Goal: Transaction & Acquisition: Purchase product/service

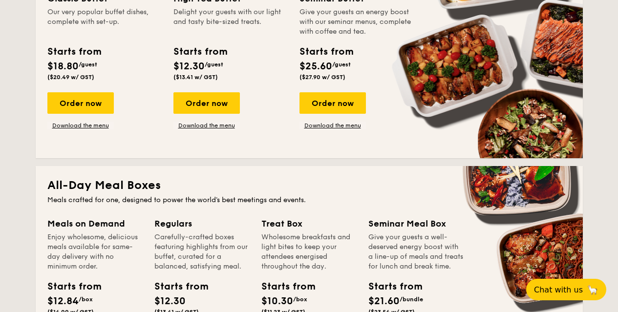
scroll to position [781, 0]
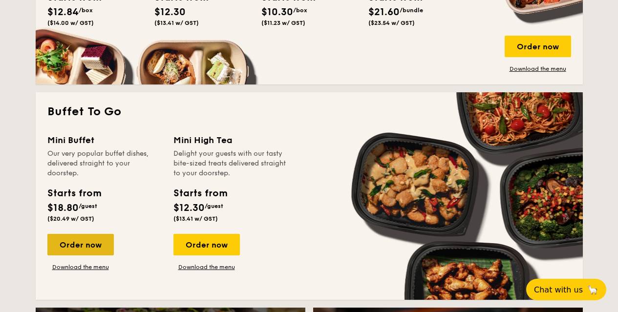
click at [94, 244] on div "Order now" at bounding box center [80, 244] width 66 height 21
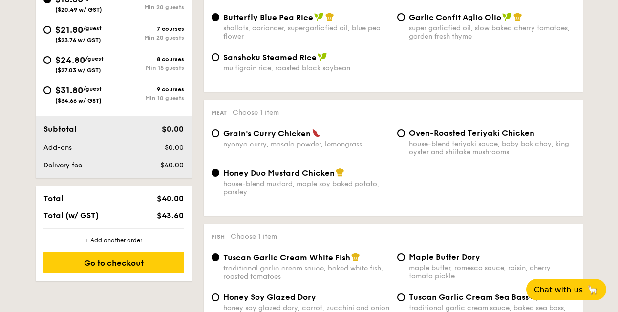
scroll to position [244, 0]
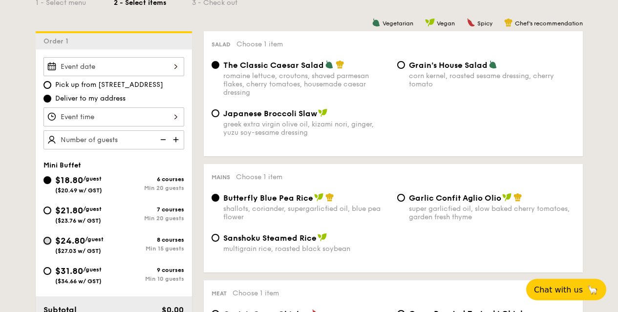
click at [48, 239] on input "$24.80 /guest ($27.03 w/ GST) 8 courses Min 15 guests" at bounding box center [47, 241] width 8 height 8
radio input "true"
radio input "false"
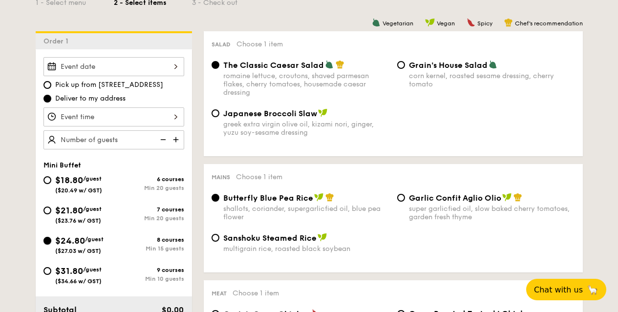
radio input "true"
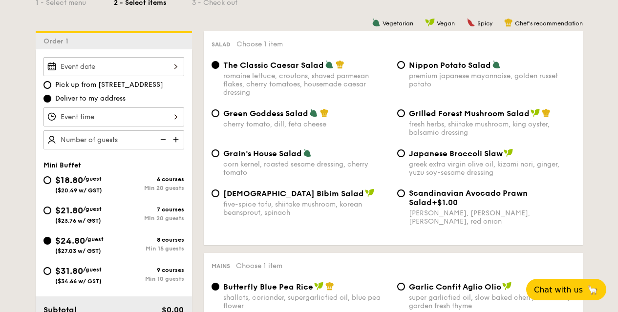
click at [123, 64] on input "Smoked Mesquite Whole Chicken brined in our in-house blend of herbs and spices,…" at bounding box center [113, 66] width 141 height 19
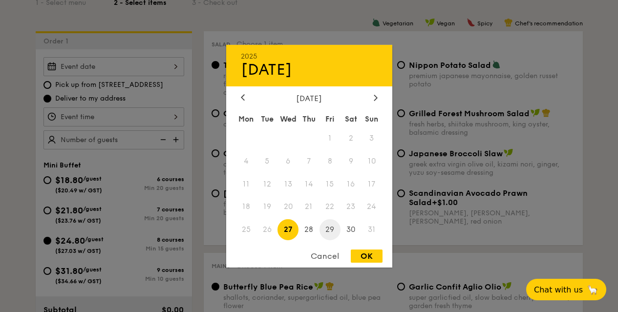
click at [332, 228] on span "29" at bounding box center [329, 229] width 21 height 21
click at [375, 252] on div "OK" at bounding box center [367, 255] width 32 height 13
type input "[DATE]"
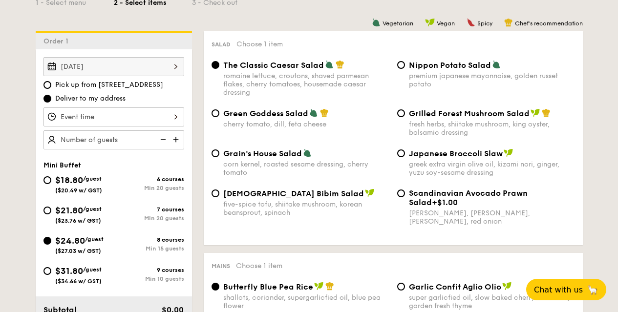
click at [148, 116] on input "Smoked Mesquite Whole Chicken brined in our in-house blend of herbs and spices,…" at bounding box center [113, 116] width 141 height 19
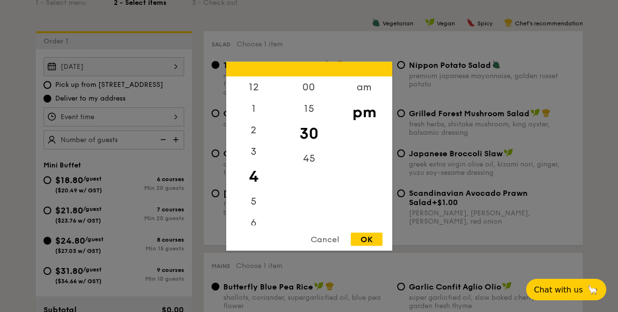
scroll to position [98, 0]
click at [253, 168] on div "8" at bounding box center [253, 167] width 55 height 21
click at [251, 164] on div "8" at bounding box center [253, 167] width 55 height 21
click at [254, 143] on div "7" at bounding box center [253, 150] width 55 height 28
click at [253, 165] on div "8" at bounding box center [253, 167] width 55 height 21
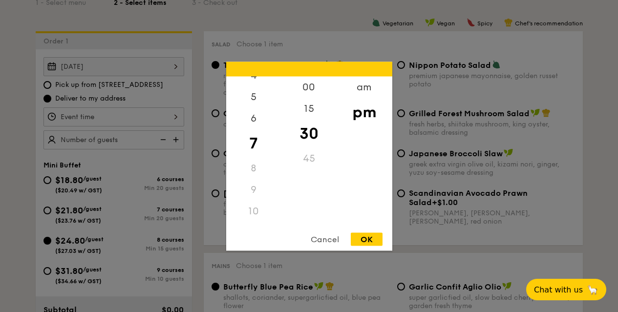
scroll to position [95, 0]
click at [308, 155] on div "45" at bounding box center [308, 157] width 55 height 21
click at [303, 164] on div "45" at bounding box center [308, 157] width 55 height 21
click at [310, 106] on div "15" at bounding box center [308, 112] width 55 height 28
click at [254, 170] on div "8" at bounding box center [253, 170] width 55 height 21
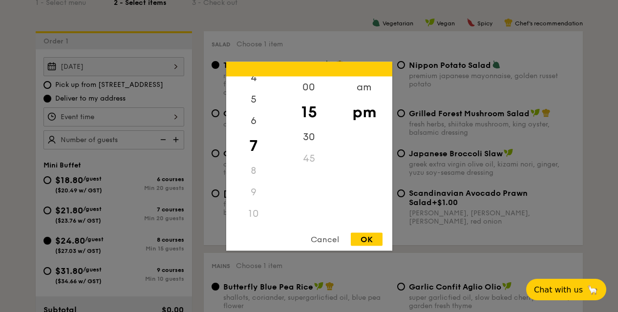
click at [256, 145] on div "7" at bounding box center [253, 145] width 55 height 28
drag, startPoint x: 311, startPoint y: 132, endPoint x: 306, endPoint y: 136, distance: 6.6
click at [306, 136] on div "30" at bounding box center [308, 140] width 55 height 28
click at [363, 240] on div "OK" at bounding box center [367, 238] width 32 height 13
type input "7:30PM"
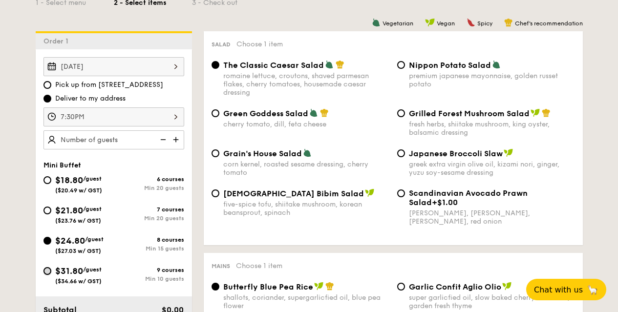
click at [49, 269] on input "$31.80 /guest ($34.66 w/ GST) 9 courses Min 10 guests" at bounding box center [47, 271] width 8 height 8
radio input "true"
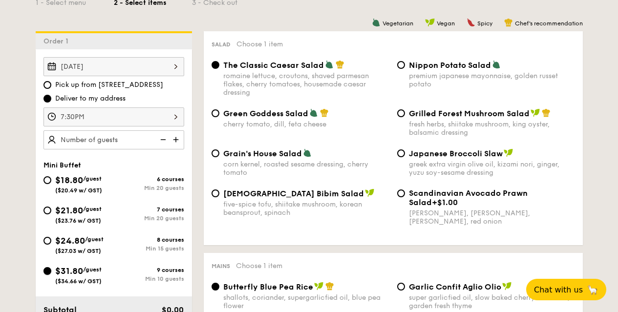
radio input "true"
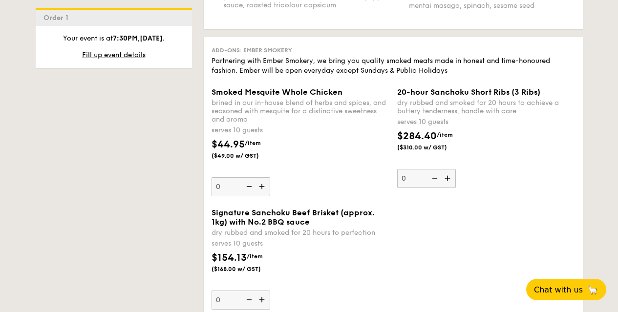
scroll to position [2288, 0]
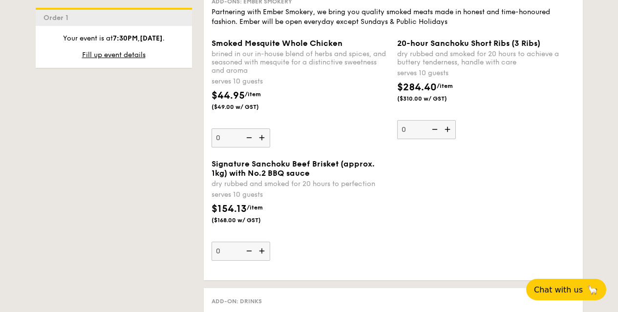
click at [259, 129] on img at bounding box center [262, 137] width 15 height 19
click at [259, 129] on input "0" at bounding box center [240, 137] width 59 height 19
type input "1"
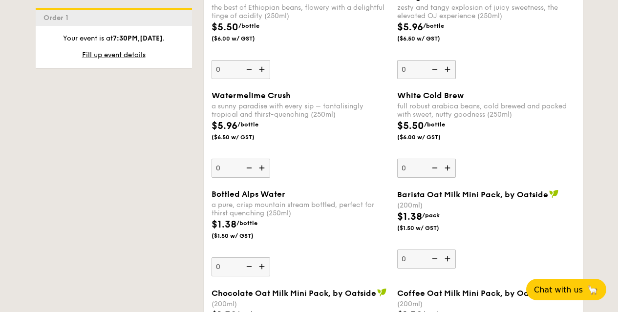
scroll to position [3203, 0]
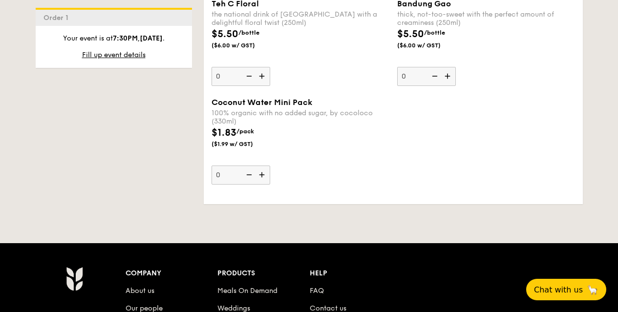
click at [263, 165] on img at bounding box center [262, 174] width 15 height 19
click at [263, 165] on input "0" at bounding box center [240, 174] width 59 height 19
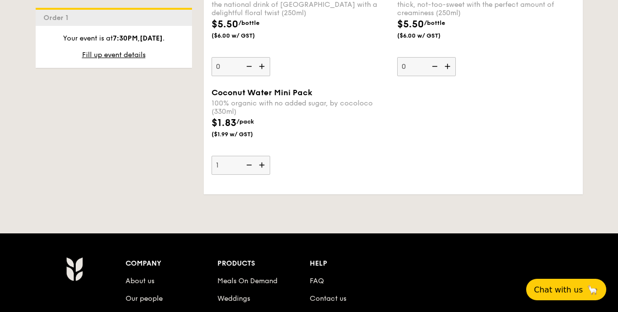
click at [263, 158] on img at bounding box center [262, 165] width 15 height 19
click at [263, 158] on input "1" at bounding box center [240, 165] width 59 height 19
click at [263, 158] on img at bounding box center [262, 165] width 15 height 19
click at [263, 158] on input "2" at bounding box center [240, 165] width 59 height 19
click at [263, 158] on img at bounding box center [262, 165] width 15 height 19
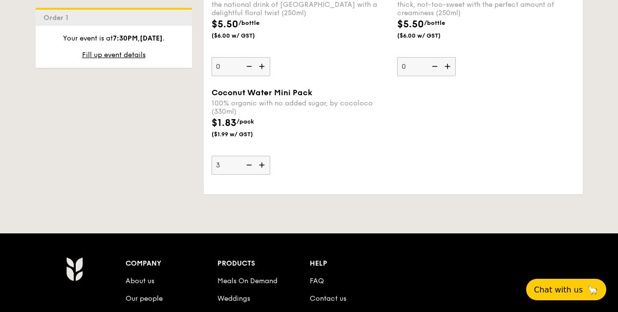
click at [263, 158] on input "3" at bounding box center [240, 165] width 59 height 19
click at [263, 158] on img at bounding box center [262, 165] width 15 height 19
click at [263, 158] on input "4" at bounding box center [240, 165] width 59 height 19
click at [263, 158] on img at bounding box center [262, 165] width 15 height 19
click at [263, 158] on input "5" at bounding box center [240, 165] width 59 height 19
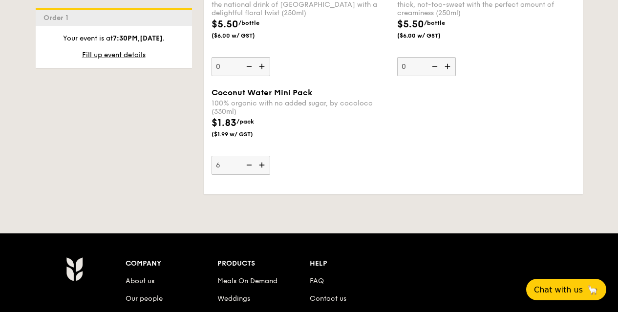
click at [263, 158] on img at bounding box center [262, 165] width 15 height 19
click at [263, 158] on input "6" at bounding box center [240, 165] width 59 height 19
click at [263, 158] on img at bounding box center [262, 165] width 15 height 19
click at [263, 158] on input "7" at bounding box center [240, 165] width 59 height 19
click at [263, 158] on img at bounding box center [262, 165] width 15 height 19
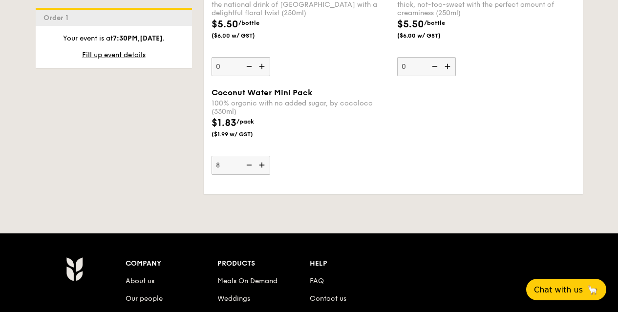
click at [263, 158] on input "8" at bounding box center [240, 165] width 59 height 19
click at [263, 158] on img at bounding box center [262, 165] width 15 height 19
click at [263, 158] on input "9" at bounding box center [240, 165] width 59 height 19
click at [263, 158] on img at bounding box center [262, 165] width 15 height 19
click at [263, 158] on input "10" at bounding box center [240, 165] width 59 height 19
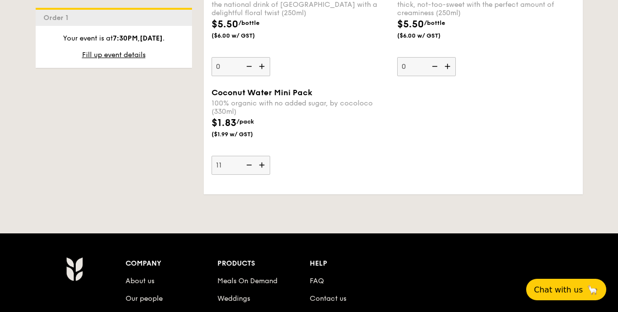
click at [263, 158] on img at bounding box center [262, 165] width 15 height 19
click at [263, 158] on input "11" at bounding box center [240, 165] width 59 height 19
click at [263, 158] on img at bounding box center [262, 165] width 15 height 19
click at [263, 158] on input "12" at bounding box center [240, 165] width 59 height 19
click at [263, 158] on img at bounding box center [262, 165] width 15 height 19
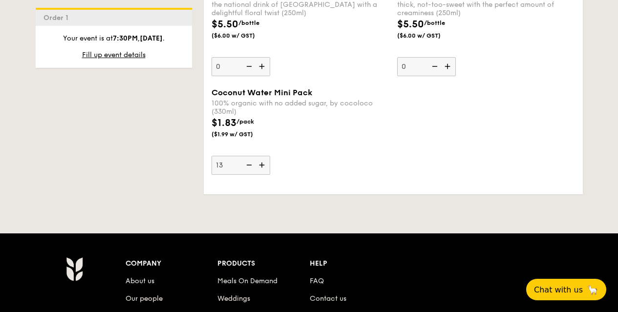
click at [263, 158] on input "13" at bounding box center [240, 165] width 59 height 19
click at [263, 158] on img at bounding box center [262, 165] width 15 height 19
click at [263, 158] on input "14" at bounding box center [240, 165] width 59 height 19
click at [263, 158] on img at bounding box center [262, 165] width 15 height 19
click at [263, 158] on input "15" at bounding box center [240, 165] width 59 height 19
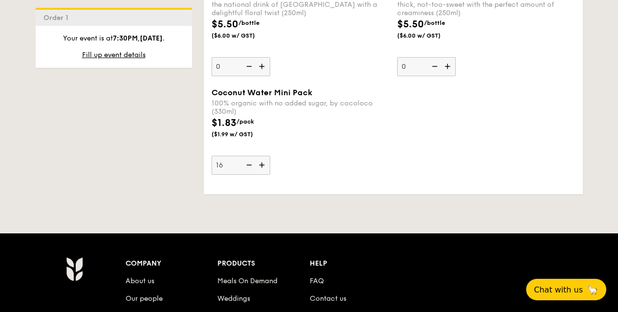
click at [263, 158] on img at bounding box center [262, 165] width 15 height 19
click at [263, 158] on input "16" at bounding box center [240, 165] width 59 height 19
click at [263, 158] on img at bounding box center [262, 165] width 15 height 19
click at [263, 158] on input "17" at bounding box center [240, 165] width 59 height 19
click at [263, 158] on img at bounding box center [262, 165] width 15 height 19
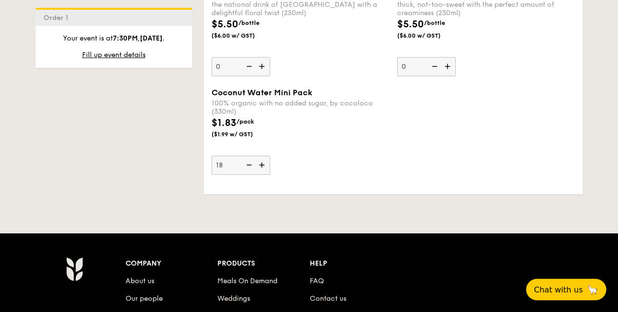
click at [263, 158] on input "18" at bounding box center [240, 165] width 59 height 19
click at [263, 158] on img at bounding box center [262, 165] width 15 height 19
click at [263, 158] on input "19" at bounding box center [240, 165] width 59 height 19
click at [263, 158] on img at bounding box center [262, 165] width 15 height 19
click at [263, 158] on input "20" at bounding box center [240, 165] width 59 height 19
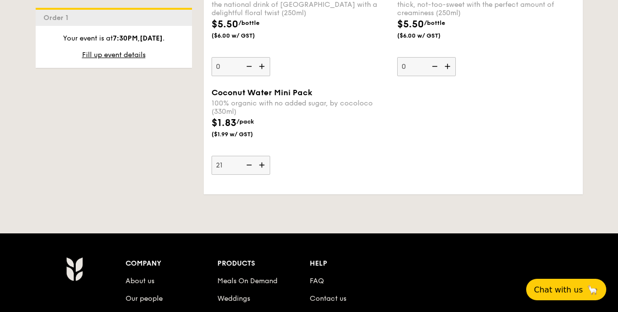
click at [263, 158] on img at bounding box center [262, 165] width 15 height 19
click at [263, 158] on input "21" at bounding box center [240, 165] width 59 height 19
click at [263, 158] on img at bounding box center [262, 165] width 15 height 19
click at [263, 158] on input "22" at bounding box center [240, 165] width 59 height 19
click at [263, 158] on img at bounding box center [262, 165] width 15 height 19
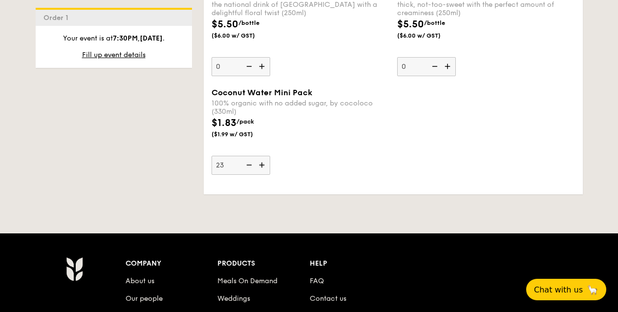
click at [263, 158] on input "23" at bounding box center [240, 165] width 59 height 19
click at [263, 158] on img at bounding box center [262, 165] width 15 height 19
click at [263, 158] on input "24" at bounding box center [240, 165] width 59 height 19
type input "25"
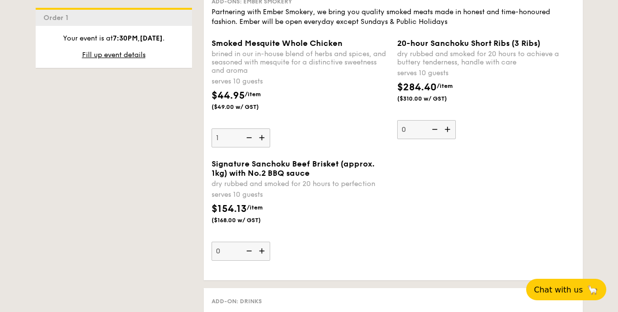
scroll to position [1996, 0]
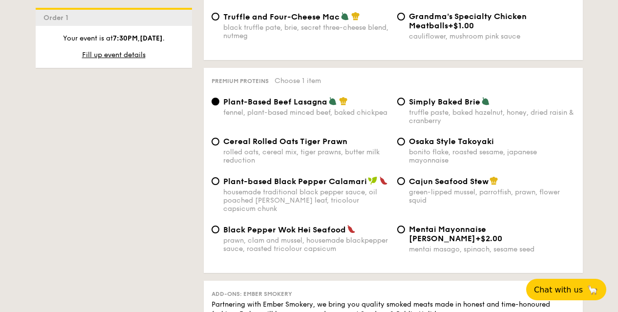
click at [220, 142] on div "Cereal Rolled Oats Tiger Prawn rolled oats, cereal mix, tiger prawns, butter mi…" at bounding box center [300, 151] width 186 height 28
click at [216, 139] on input "Cereal Rolled Oats Tiger Prawn rolled oats, cereal mix, tiger prawns, butter mi…" at bounding box center [215, 142] width 8 height 8
radio input "true"
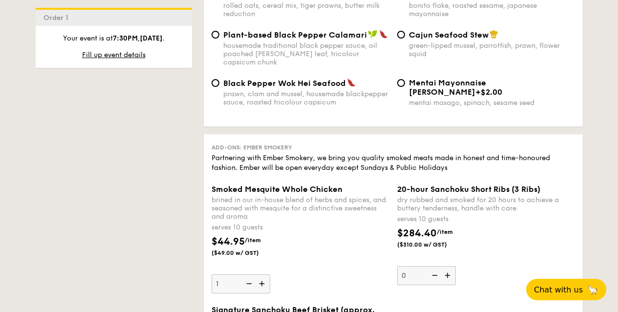
scroll to position [2190, 0]
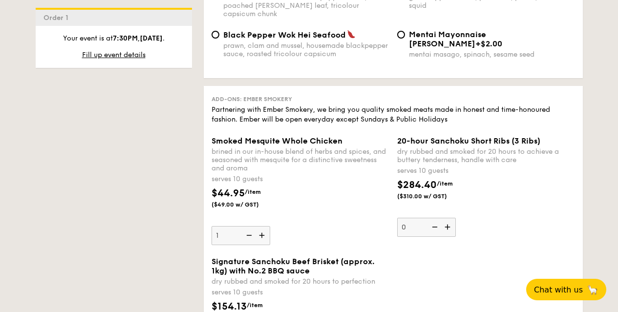
click at [247, 226] on img at bounding box center [248, 235] width 15 height 19
click at [247, 226] on input "1" at bounding box center [240, 235] width 59 height 19
type input "0"
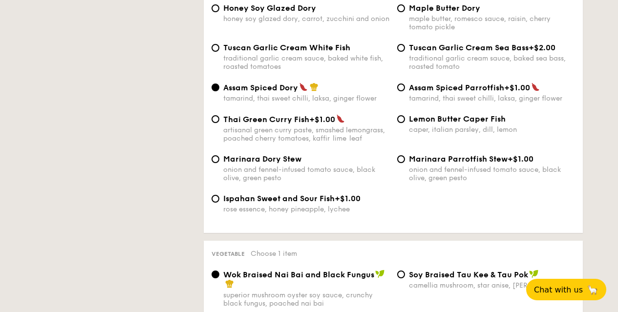
scroll to position [194, 0]
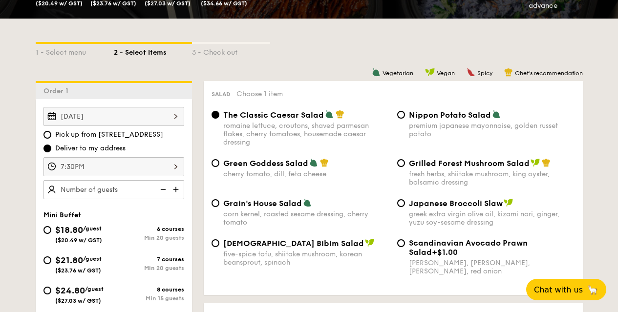
click at [405, 115] on div "Nippon Potato Salad premium japanese mayonnaise, golden russet potato" at bounding box center [486, 124] width 186 height 28
click at [402, 112] on input "Nippon Potato Salad premium japanese mayonnaise, golden russet potato" at bounding box center [401, 115] width 8 height 8
radio input "true"
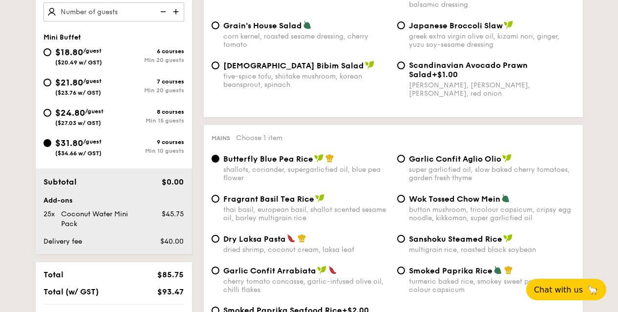
click at [405, 154] on div "Garlic Confit Aglio Olio super garlicfied oil, slow baked cherry tomatoes, gard…" at bounding box center [486, 168] width 186 height 28
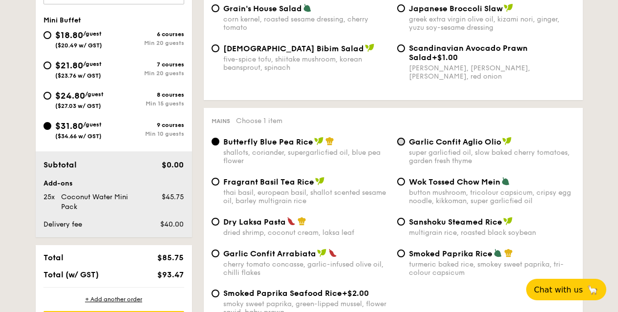
click at [403, 140] on input "Garlic Confit Aglio Olio super garlicfied oil, slow baked cherry tomatoes, gard…" at bounding box center [401, 142] width 8 height 8
radio input "true"
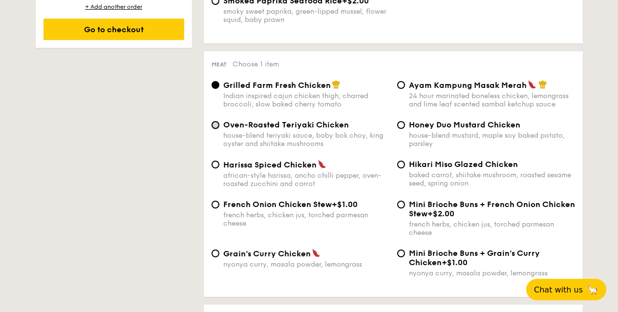
click at [218, 125] on input "Oven-Roasted Teriyaki Chicken house-blend teriyaki sauce, baby bok choy, king o…" at bounding box center [215, 125] width 8 height 8
radio input "true"
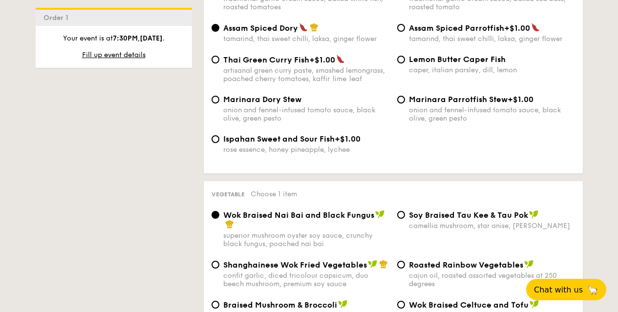
scroll to position [1168, 0]
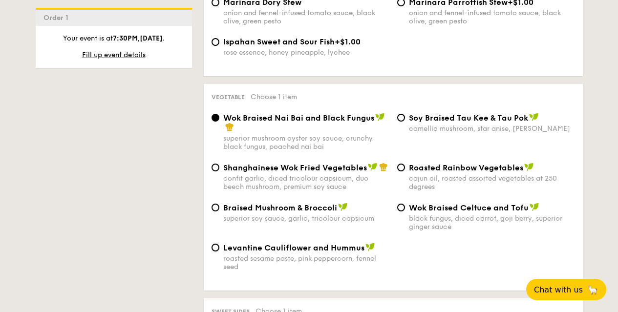
drag, startPoint x: 217, startPoint y: 247, endPoint x: 248, endPoint y: 244, distance: 30.9
click at [217, 246] on input "Levantine Cauliflower and Hummus roasted sesame paste, pink peppercorn, fennel …" at bounding box center [215, 248] width 8 height 8
radio input "true"
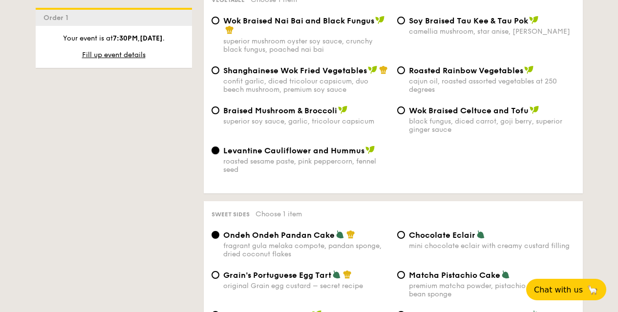
scroll to position [1412, 0]
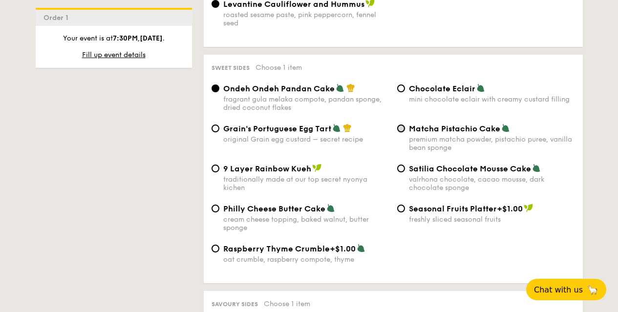
click at [400, 129] on input "Matcha Pistachio Cake premium matcha powder, pistachio puree, vanilla bean spon…" at bounding box center [401, 128] width 8 height 8
radio input "true"
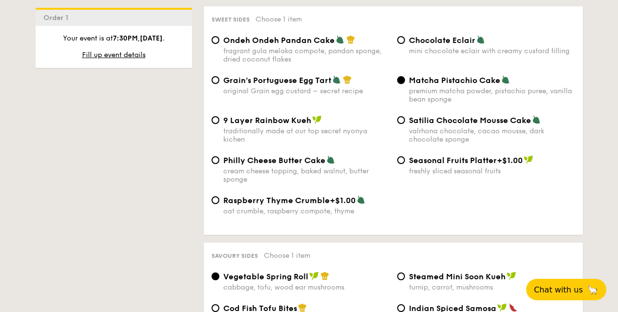
scroll to position [1607, 0]
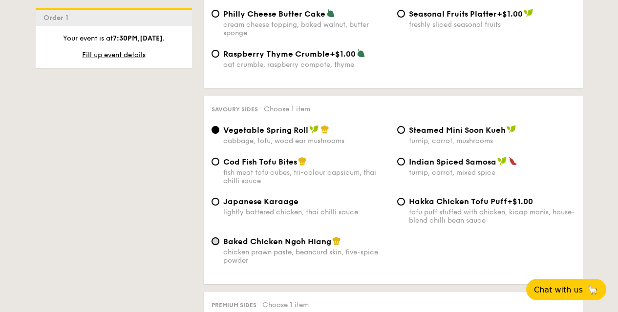
click at [212, 240] on input "Baked Chicken Ngoh Hiang chicken prawn paste, beancurd skin, five-spice powder" at bounding box center [215, 241] width 8 height 8
radio input "true"
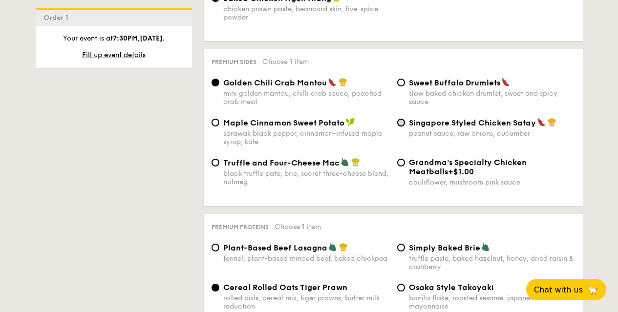
click at [400, 124] on input "Singapore Styled Chicken Satay peanut sauce, raw onions, cucumber" at bounding box center [401, 123] width 8 height 8
radio input "true"
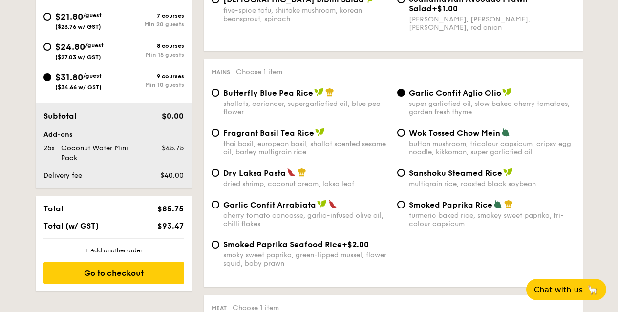
scroll to position [341, 0]
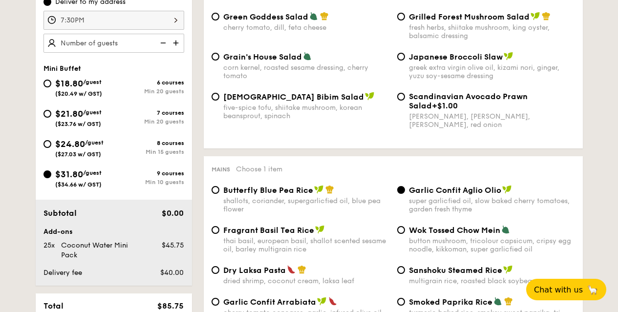
click at [175, 41] on img at bounding box center [176, 43] width 15 height 19
type input "20 guests"
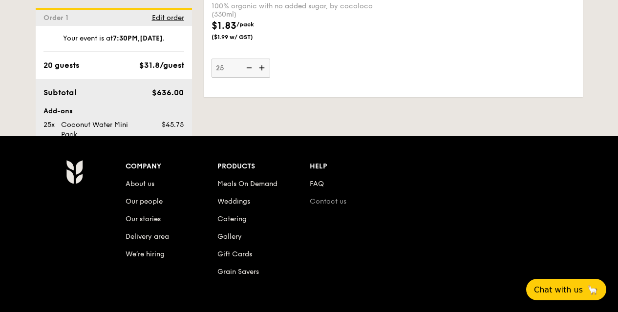
scroll to position [3164, 0]
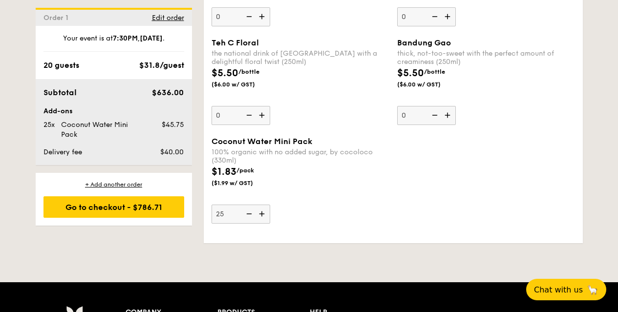
click at [246, 205] on img at bounding box center [248, 214] width 15 height 19
click at [246, 205] on input "25" at bounding box center [240, 214] width 59 height 19
click at [265, 205] on img at bounding box center [262, 214] width 15 height 19
click at [265, 205] on input "24" at bounding box center [240, 214] width 59 height 19
type input "25"
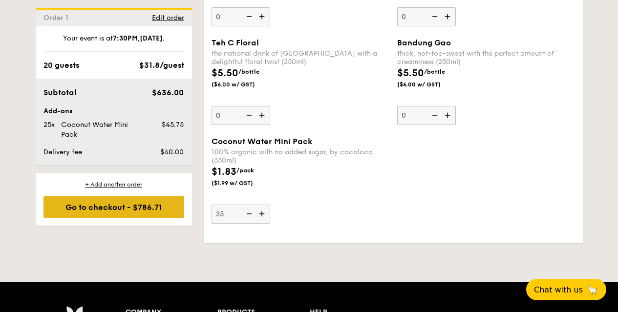
click at [98, 202] on div "Go to checkout - $786.71" at bounding box center [113, 206] width 141 height 21
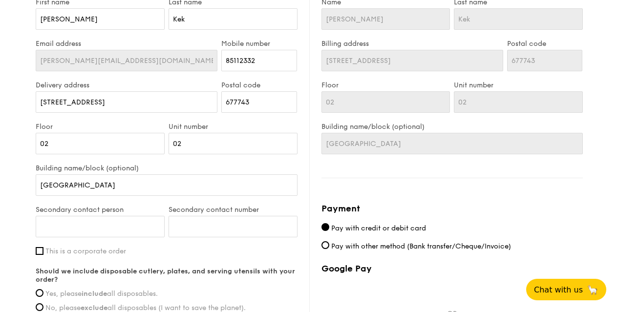
scroll to position [489, 0]
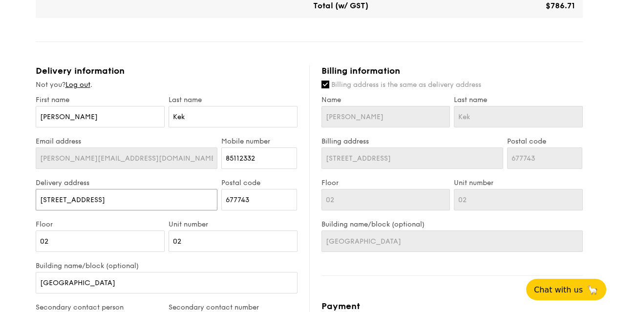
click at [141, 204] on input "[STREET_ADDRESS]" at bounding box center [127, 199] width 182 height 21
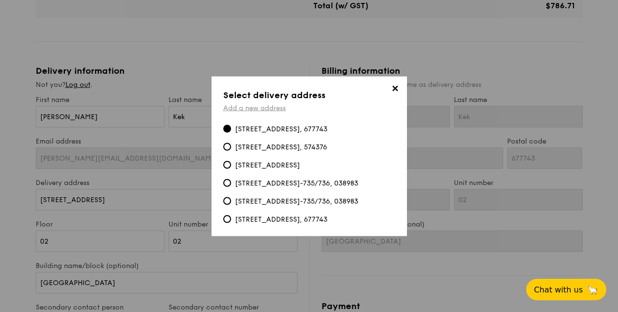
click at [263, 103] on link "Add a new address" at bounding box center [254, 107] width 62 height 8
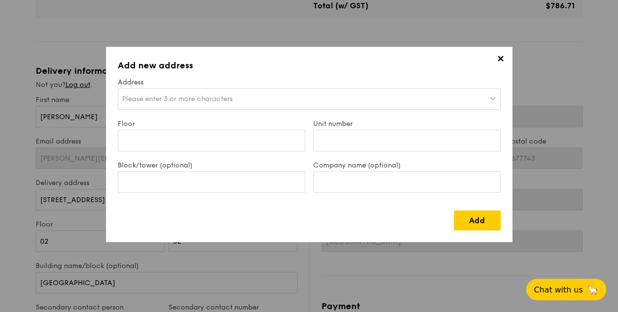
click at [206, 102] on span "Please enter 3 or more characters" at bounding box center [177, 99] width 110 height 8
click at [231, 101] on input "k star [GEOGRAPHIC_DATA]" at bounding box center [309, 99] width 382 height 21
click at [229, 102] on input "k star plaza [GEOGRAPHIC_DATA]" at bounding box center [309, 99] width 382 height 21
click at [240, 98] on input "k star plaza [GEOGRAPHIC_DATA]" at bounding box center [309, 99] width 382 height 21
type input "k star plaza [GEOGRAPHIC_DATA]"
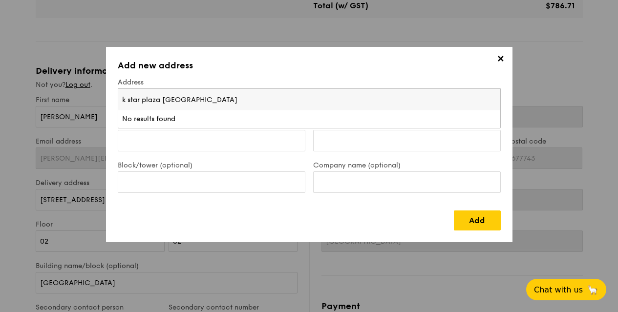
click at [204, 97] on input "k star plaza [GEOGRAPHIC_DATA]" at bounding box center [309, 99] width 382 height 21
drag, startPoint x: 209, startPoint y: 102, endPoint x: 86, endPoint y: 102, distance: 123.0
click at [81, 102] on div "✕ Add new address Address Please enter 3 or more characters k star plaza [GEOGR…" at bounding box center [309, 156] width 618 height 312
click at [132, 92] on div "Please enter 3 or more characters" at bounding box center [309, 98] width 383 height 21
drag, startPoint x: 198, startPoint y: 97, endPoint x: 103, endPoint y: 99, distance: 94.7
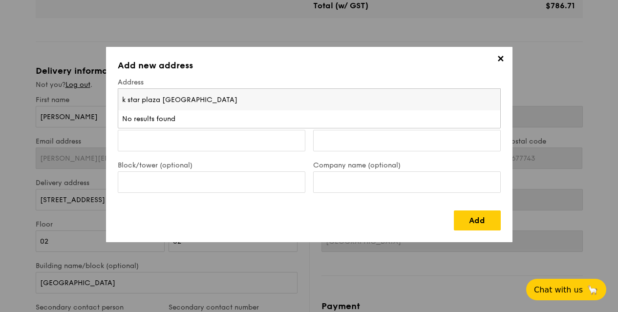
click at [103, 99] on div "✕ Add new address Address Please enter 3 or more characters k star plaza [GEOGR…" at bounding box center [309, 156] width 618 height 312
drag, startPoint x: 122, startPoint y: 104, endPoint x: 129, endPoint y: 101, distance: 8.5
click at [129, 100] on span "Please enter 3 or more characters" at bounding box center [177, 99] width 110 height 8
drag, startPoint x: 202, startPoint y: 101, endPoint x: 116, endPoint y: 100, distance: 85.9
click at [116, 100] on div "✕ Add new address Address Please enter 3 or more characters k star plaza [GEOGR…" at bounding box center [309, 144] width 406 height 195
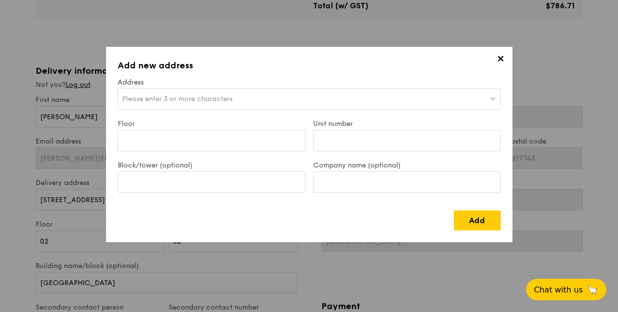
click at [179, 100] on span "Please enter 3 or more characters" at bounding box center [177, 99] width 110 height 8
type input "k star plaza [STREET_ADDRESS]"
drag, startPoint x: 196, startPoint y: 98, endPoint x: 116, endPoint y: 97, distance: 80.1
click at [106, 47] on div "✕ Add new address Address Please enter 3 or more characters k star plaza [STREE…" at bounding box center [309, 144] width 406 height 195
click at [179, 98] on span "Please enter 3 or more characters" at bounding box center [177, 99] width 110 height 8
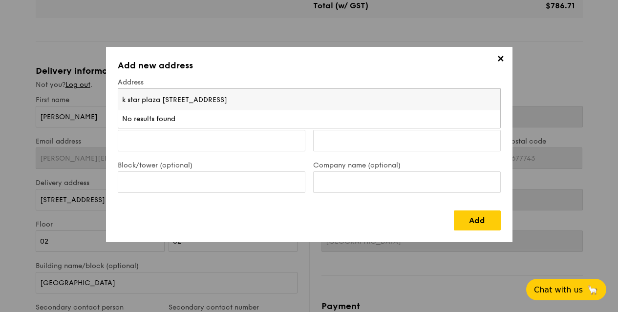
drag, startPoint x: 243, startPoint y: 99, endPoint x: 196, endPoint y: 99, distance: 46.9
click at [195, 99] on input "k star plaza [STREET_ADDRESS]" at bounding box center [309, 99] width 382 height 21
drag, startPoint x: 368, startPoint y: 96, endPoint x: 21, endPoint y: 98, distance: 347.6
click at [0, 0] on div "✕ Add new address Address Please enter 3 or more characters k star plaza [STREE…" at bounding box center [309, 156] width 618 height 312
click at [131, 99] on span "Please enter 3 or more characters" at bounding box center [177, 99] width 110 height 8
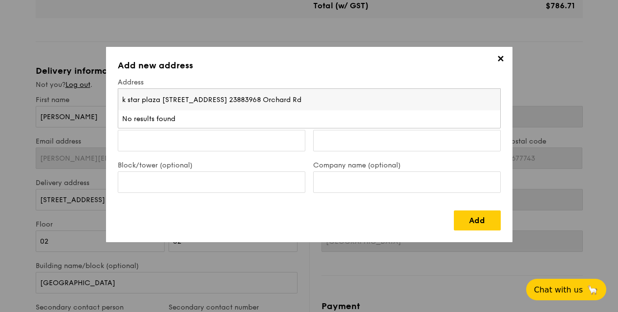
type input "k star plaza [STREET_ADDRESS] 23883968 Orchard Rd"
click at [494, 54] on span "✕" at bounding box center [501, 61] width 14 height 14
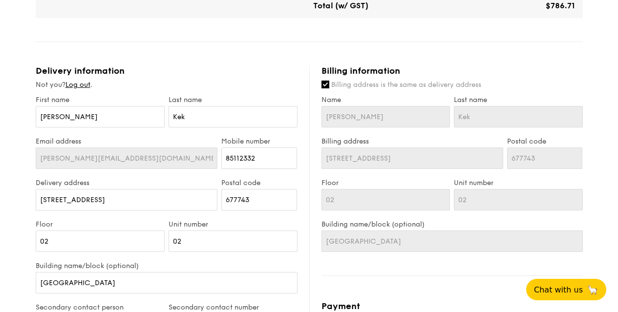
scroll to position [587, 0]
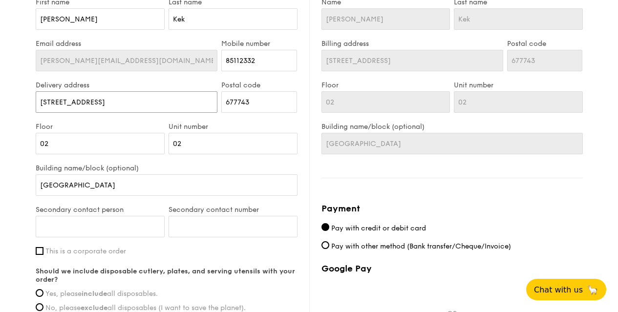
click at [129, 103] on input "[STREET_ADDRESS]" at bounding box center [127, 101] width 182 height 21
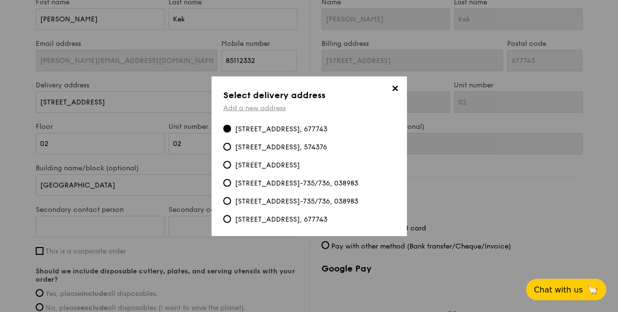
click at [262, 103] on link "Add a new address" at bounding box center [254, 107] width 62 height 8
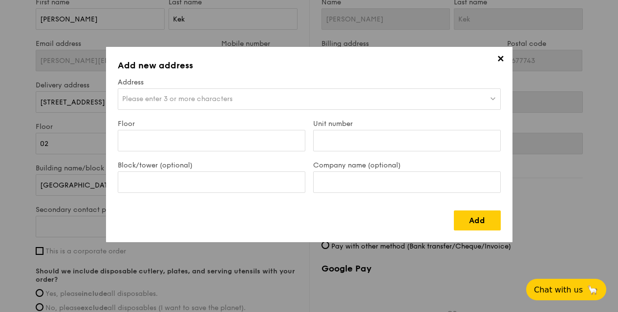
click at [180, 97] on span "Please enter 3 or more characters" at bounding box center [177, 99] width 110 height 8
type input "[STREET_ADDRESS]"
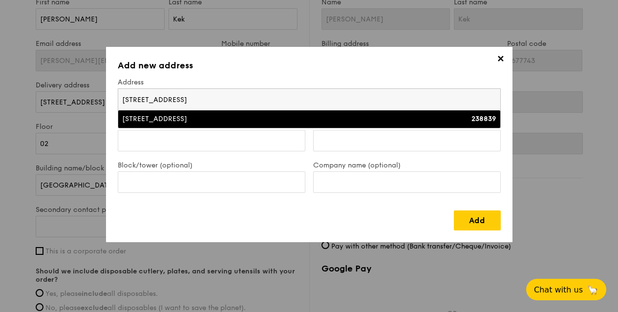
click at [122, 114] on div "[STREET_ADDRESS]" at bounding box center [262, 119] width 281 height 10
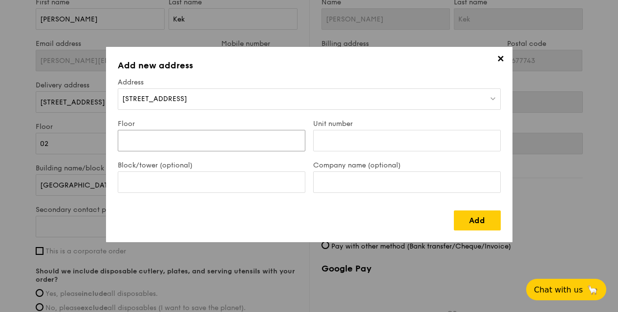
click at [201, 146] on input "Floor" at bounding box center [211, 140] width 187 height 21
type input "04"
type input "09"
click at [327, 186] on input "Company name (optional)" at bounding box center [406, 181] width 187 height 21
type input "UOB LTD"
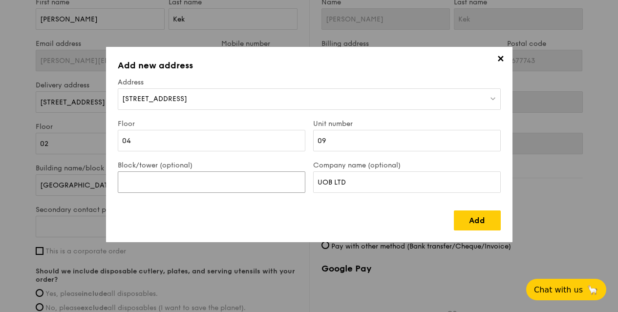
click at [227, 189] on input "Block/tower (optional)" at bounding box center [211, 181] width 187 height 21
click at [487, 216] on link "Add" at bounding box center [477, 220] width 47 height 20
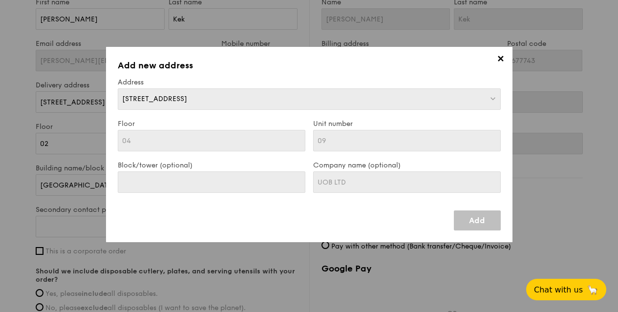
type input "[STREET_ADDRESS]"
type input "238839"
type input "04"
type input "09"
type input "[STREET_ADDRESS]"
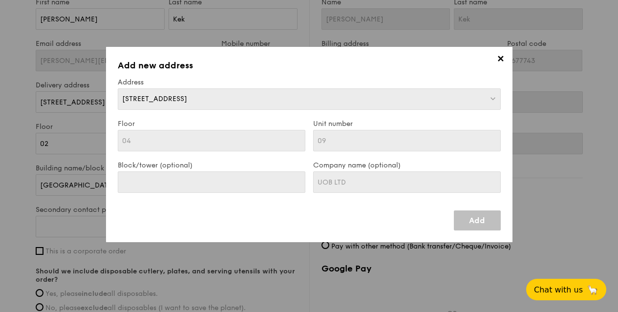
type input "238839"
type input "04"
type input "09"
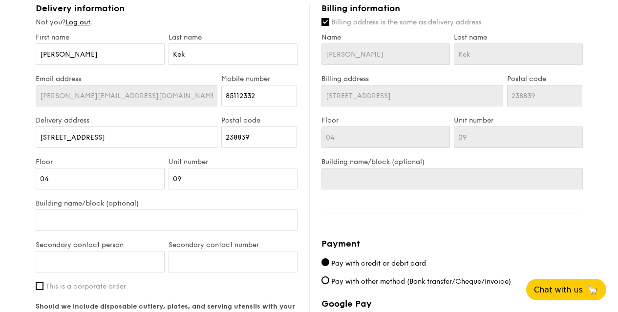
scroll to position [538, 0]
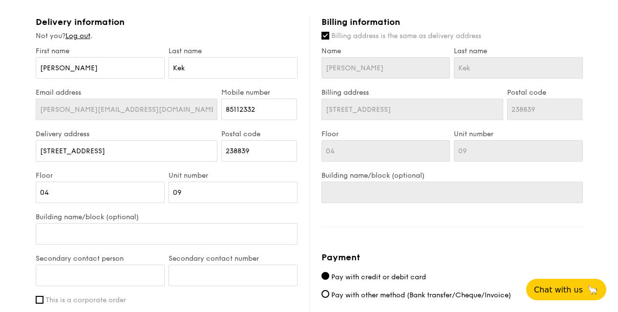
click at [307, 136] on div "Delivery information Not you? Log out . First name [PERSON_NAME] Last name Kek …" at bounding box center [172, 224] width 273 height 414
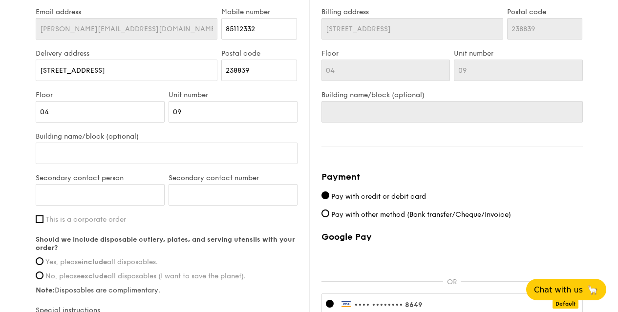
scroll to position [636, 0]
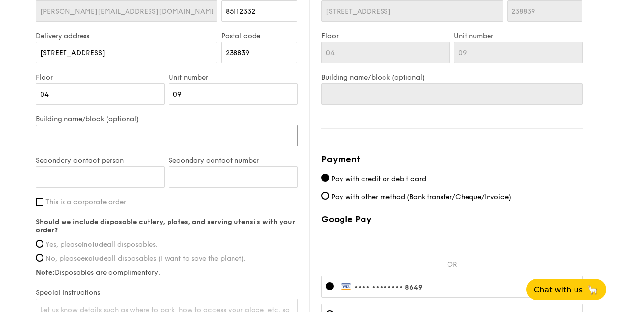
click at [146, 134] on input "Building name/block (optional)" at bounding box center [167, 135] width 262 height 21
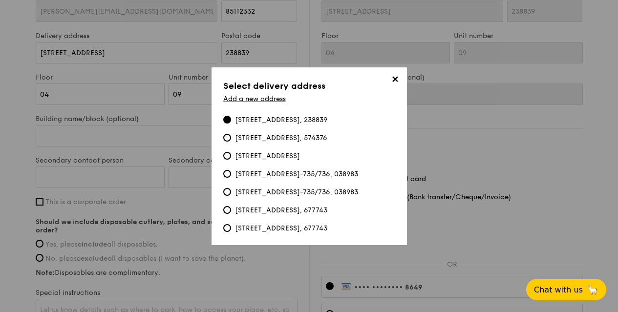
click at [392, 74] on span "✕" at bounding box center [395, 81] width 14 height 14
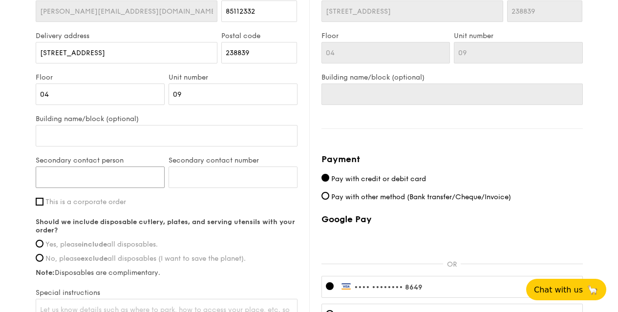
drag, startPoint x: 110, startPoint y: 171, endPoint x: 104, endPoint y: 178, distance: 8.6
click at [104, 178] on input "Secondary contact person" at bounding box center [100, 176] width 129 height 21
click at [42, 200] on input "This is a corporate order" at bounding box center [40, 202] width 8 height 8
checkbox input "true"
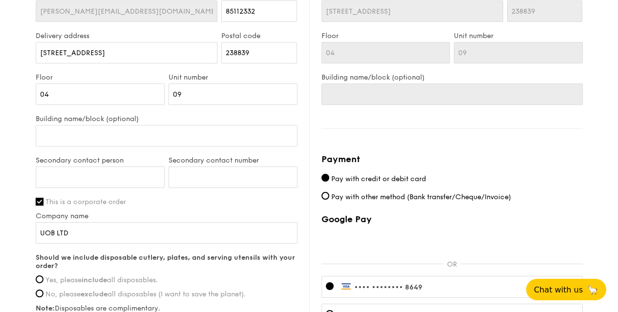
scroll to position [734, 0]
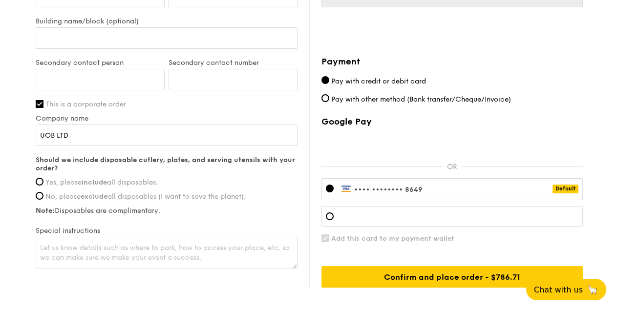
click at [39, 182] on input "Yes, please include all disposables." at bounding box center [40, 182] width 8 height 8
radio input "true"
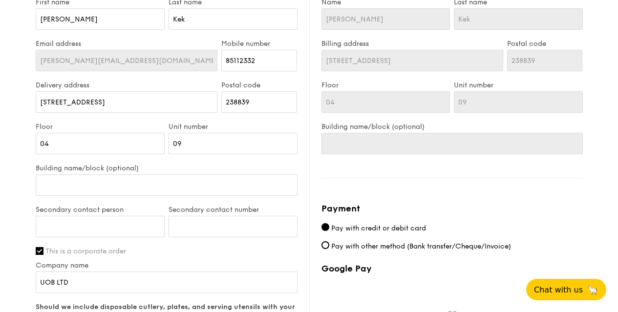
scroll to position [538, 0]
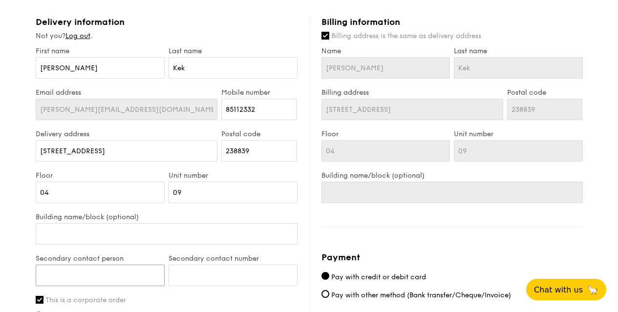
click at [57, 276] on input "Secondary contact person" at bounding box center [100, 275] width 129 height 21
paste input "Meliyani 87743495"
drag, startPoint x: 70, startPoint y: 273, endPoint x: 127, endPoint y: 273, distance: 56.6
click at [36, 265] on input "Meliyani 87743495" at bounding box center [100, 275] width 129 height 21
type input "Meliyani 87743495"
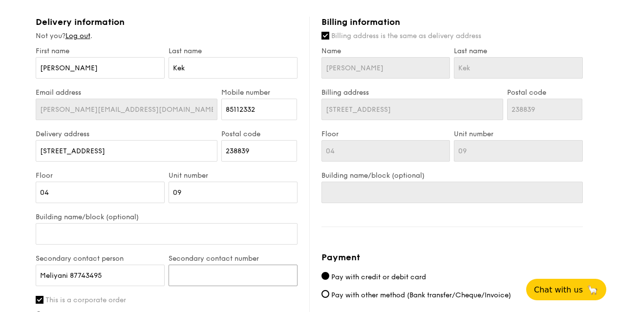
drag, startPoint x: 196, startPoint y: 278, endPoint x: 208, endPoint y: 280, distance: 12.3
click at [208, 280] on input "Secondary contact number" at bounding box center [232, 275] width 129 height 21
paste input "87743495"
type input "87743495"
drag, startPoint x: 105, startPoint y: 276, endPoint x: 70, endPoint y: 276, distance: 35.2
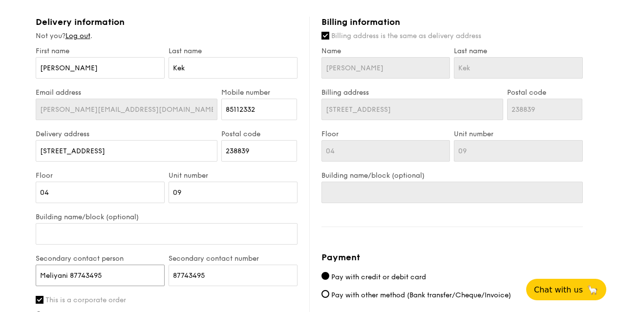
click at [70, 276] on input "Meliyani 87743495" at bounding box center [100, 275] width 129 height 21
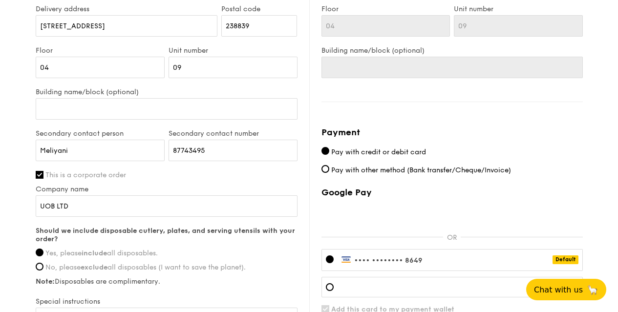
scroll to position [685, 0]
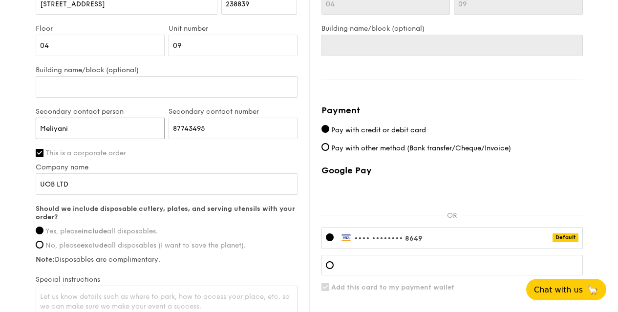
click at [96, 126] on input "Meliyani" at bounding box center [100, 128] width 129 height 21
type input "Meliyani / [PERSON_NAME]"
click at [168, 118] on input "87743495" at bounding box center [232, 128] width 129 height 21
click at [216, 127] on input "87743495" at bounding box center [232, 128] width 129 height 21
paste input "92979694"
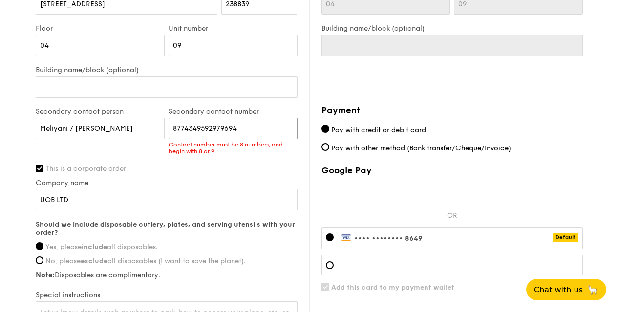
click at [206, 127] on input "8774349592979694" at bounding box center [232, 128] width 129 height 21
drag, startPoint x: 259, startPoint y: 122, endPoint x: 206, endPoint y: 124, distance: 52.8
click at [206, 124] on input "8774349592979694" at bounding box center [232, 128] width 129 height 21
type input "87743495"
drag, startPoint x: 118, startPoint y: 125, endPoint x: 70, endPoint y: 126, distance: 47.8
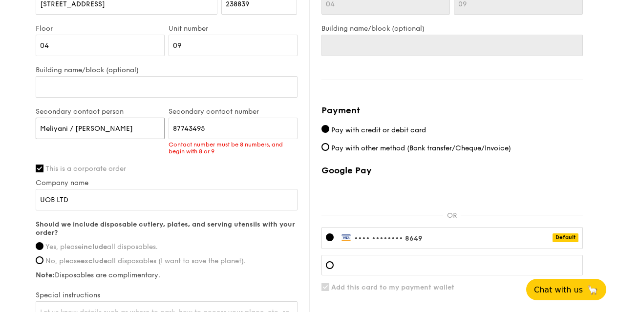
click at [70, 126] on input "Meliyani / [PERSON_NAME]" at bounding box center [100, 128] width 129 height 21
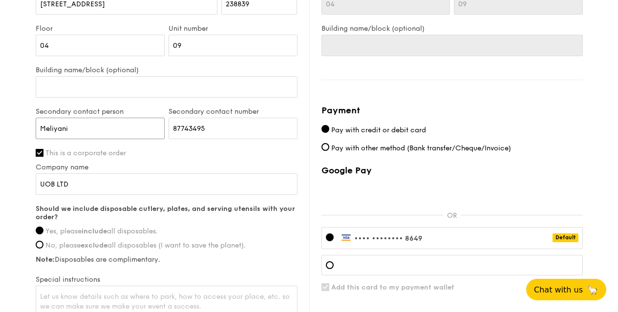
type input "Meliyani"
drag, startPoint x: 218, startPoint y: 130, endPoint x: 150, endPoint y: 127, distance: 67.9
click at [150, 127] on div "Secondary contact person [PERSON_NAME] Secondary contact number 87743495" at bounding box center [167, 127] width 266 height 41
click at [230, 150] on label "This is a corporate order" at bounding box center [167, 153] width 262 height 8
click at [43, 150] on input "This is a corporate order" at bounding box center [40, 153] width 8 height 8
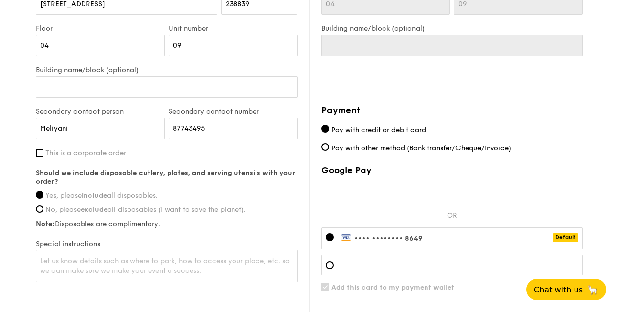
click at [44, 153] on label "This is a corporate order" at bounding box center [167, 153] width 262 height 8
click at [43, 153] on input "This is a corporate order" at bounding box center [40, 153] width 8 height 8
checkbox input "true"
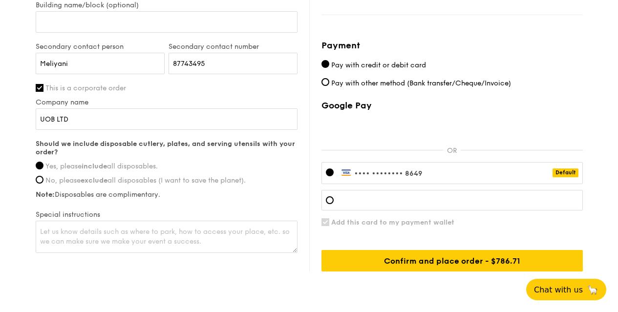
scroll to position [787, 0]
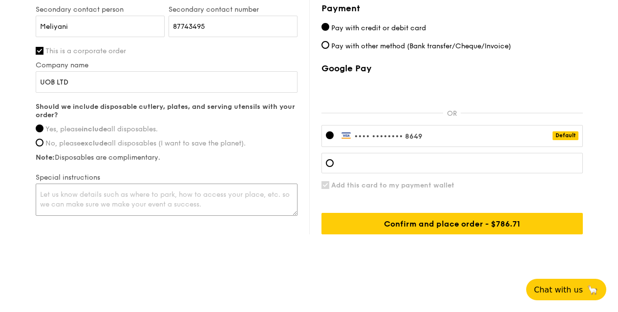
click at [60, 193] on textarea at bounding box center [167, 200] width 262 height 32
drag, startPoint x: 191, startPoint y: 25, endPoint x: 212, endPoint y: 25, distance: 21.5
click at [212, 25] on input "87743495" at bounding box center [232, 26] width 129 height 21
click at [126, 191] on textarea "Please contact [PERSON_NAME]" at bounding box center [167, 200] width 262 height 32
paste textarea "87743495"
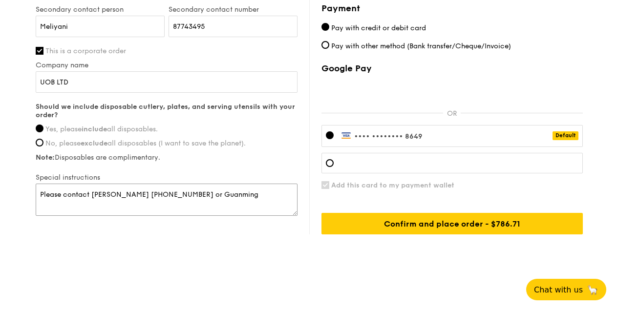
paste textarea "92979694"
click at [220, 199] on textarea "Please contact [PERSON_NAME] [PHONE_NUMBER] or Guanming 92979694 upon reaching …" at bounding box center [167, 200] width 262 height 32
click at [205, 201] on textarea "Please contact [PERSON_NAME] [PHONE_NUMBER] or Guanming 92979694 upon reaching …" at bounding box center [167, 200] width 262 height 32
paste textarea "[STREET_ADDRESS]"
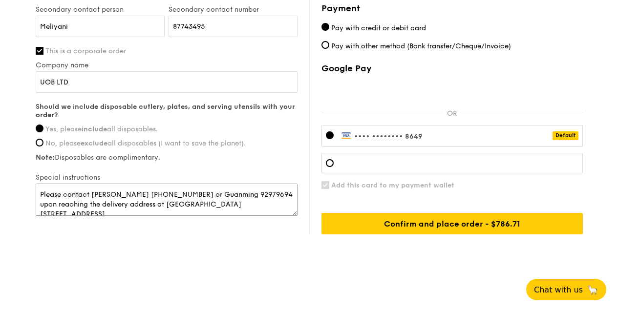
scroll to position [3, 0]
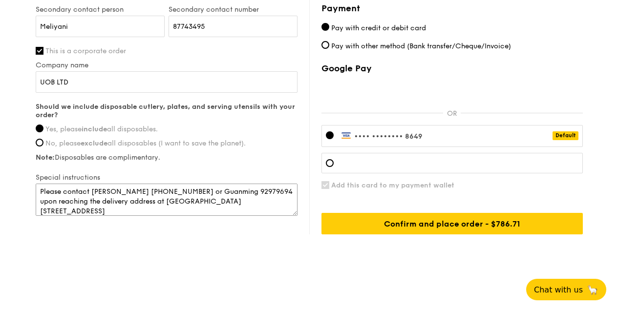
click at [163, 190] on textarea "Please contact [PERSON_NAME] [PHONE_NUMBER] or Guanming 92979694 upon reaching …" at bounding box center [167, 200] width 262 height 32
type textarea "Please contact [PERSON_NAME] [PHONE_NUMBER] & Guanming 92979694 upon reaching t…"
click at [330, 136] on div at bounding box center [330, 135] width 8 height 8
click at [331, 165] on div at bounding box center [330, 163] width 8 height 8
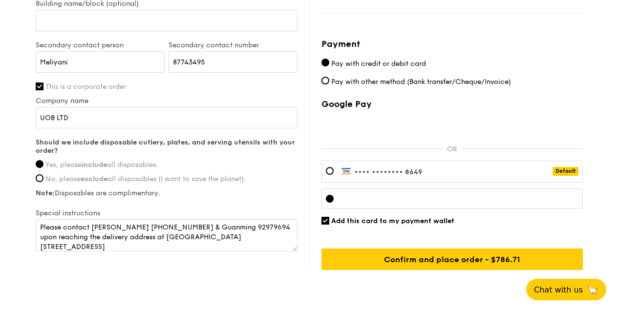
scroll to position [738, 0]
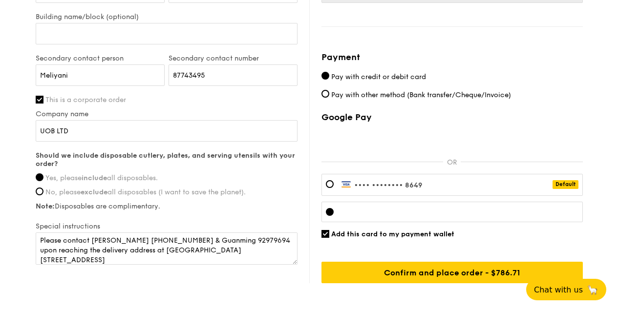
click at [395, 93] on span "Pay with other method (Bank transfer/Cheque/Invoice)" at bounding box center [421, 95] width 180 height 8
click at [329, 93] on input "Pay with other method (Bank transfer/Cheque/Invoice)" at bounding box center [325, 94] width 8 height 8
radio input "true"
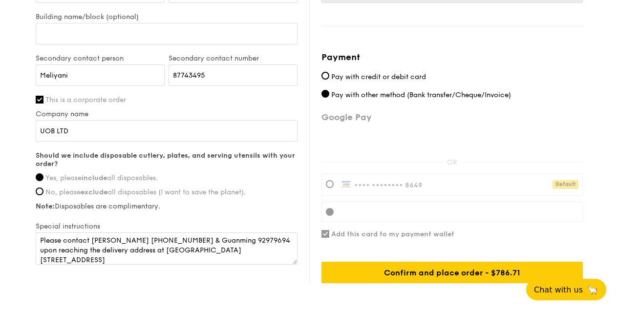
click at [402, 74] on span "Pay with credit or debit card" at bounding box center [378, 77] width 95 height 8
click at [329, 74] on input "Pay with credit or debit card" at bounding box center [325, 76] width 8 height 8
radio input "true"
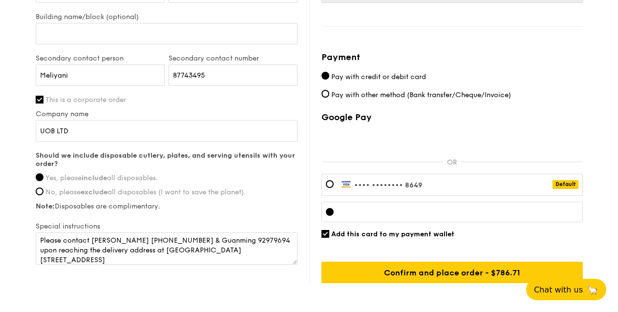
click at [534, 249] on div "Google Pay OR •••• •••• •••• 8649 Default Add this card to my payment wallet Co…" at bounding box center [451, 197] width 261 height 171
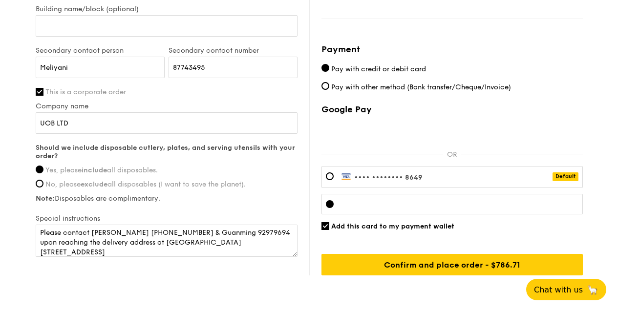
scroll to position [787, 0]
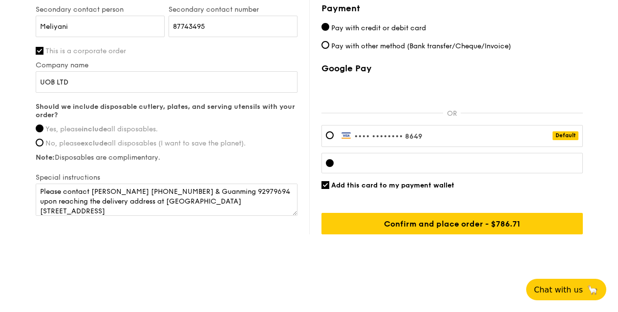
click at [567, 181] on div "Add this card to my payment wallet" at bounding box center [451, 185] width 261 height 8
click at [123, 213] on textarea "Please contact [PERSON_NAME] [PHONE_NUMBER] & Guanming 92979694 upon reaching t…" at bounding box center [167, 200] width 262 height 32
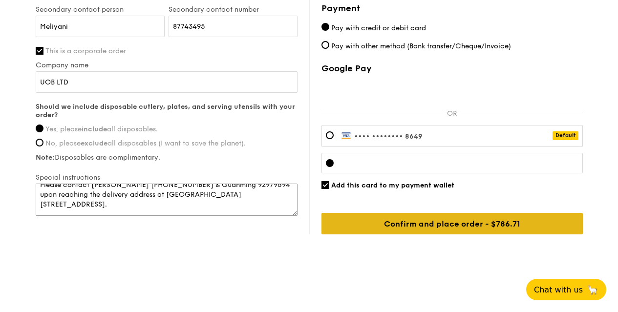
type textarea "Please contact [PERSON_NAME] [PHONE_NUMBER] & Guanming 92979694 upon reaching t…"
click at [475, 224] on input "Confirm and place order - $786.71" at bounding box center [451, 223] width 261 height 21
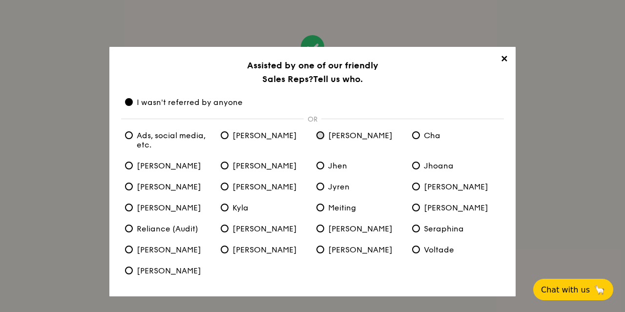
click at [318, 135] on input "[PERSON_NAME]" at bounding box center [320, 135] width 8 height 8
radio input "true"
radio anyone "false"
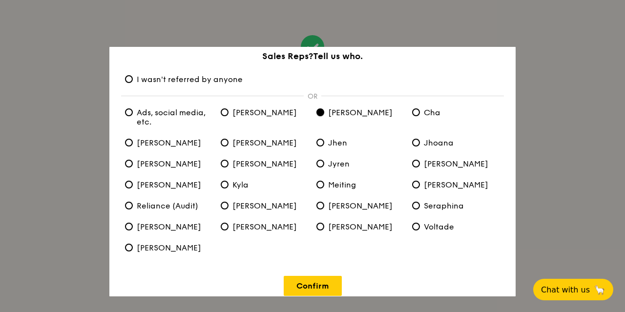
scroll to position [34, 0]
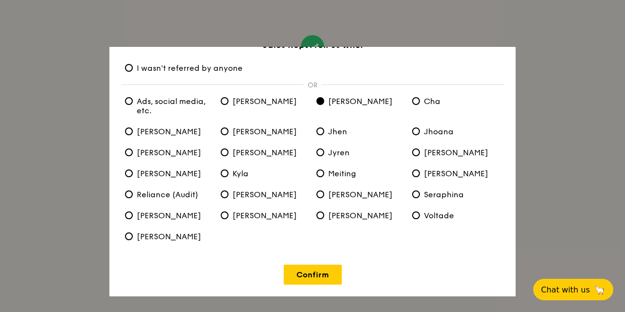
click at [127, 97] on span "Ads, social media, etc." at bounding box center [169, 106] width 88 height 19
click at [127, 97] on etc\ "Ads, social media, etc." at bounding box center [129, 101] width 8 height 8
radio etc\ "true"
click at [322, 102] on input "[PERSON_NAME]" at bounding box center [320, 101] width 8 height 8
radio input "true"
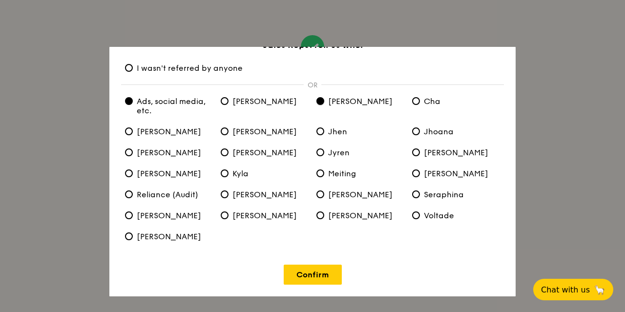
radio etc\ "false"
click at [329, 277] on link "Confirm" at bounding box center [313, 275] width 58 height 20
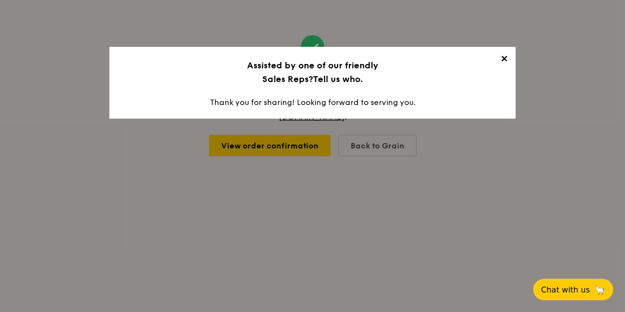
click at [506, 59] on span "✕" at bounding box center [504, 61] width 14 height 14
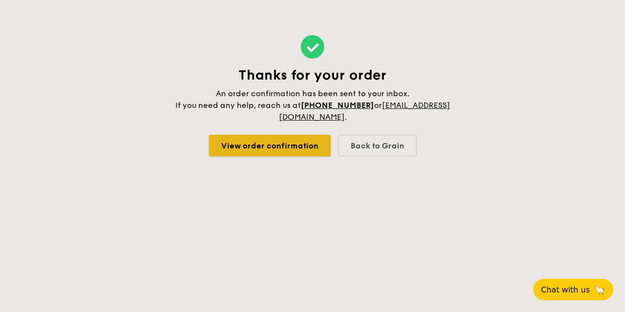
click at [311, 143] on link "View order confirmation" at bounding box center [270, 145] width 122 height 21
